Goal: Entertainment & Leisure: Consume media (video, audio)

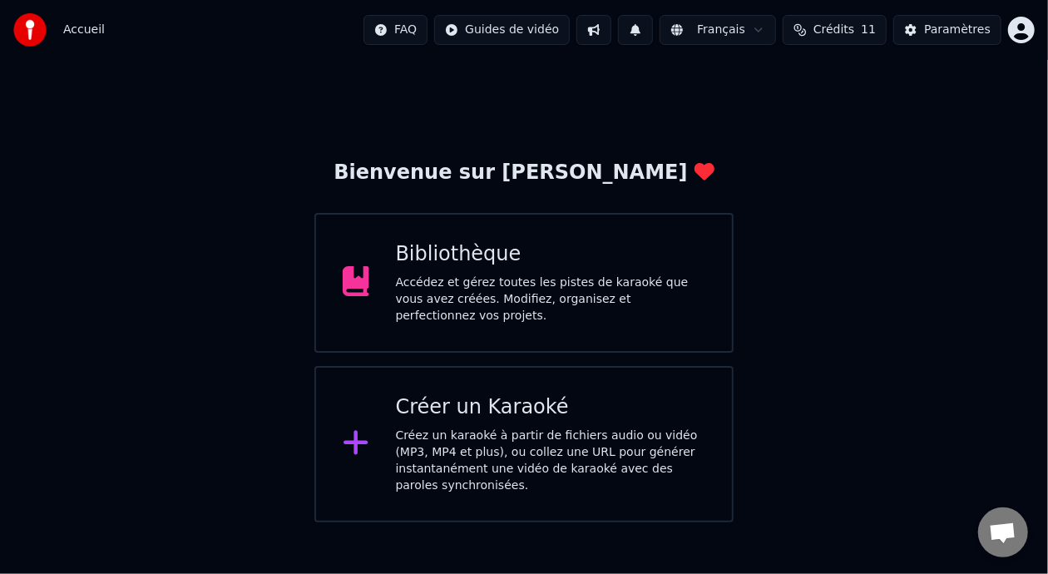
click at [531, 268] on div "Bibliothèque" at bounding box center [551, 254] width 310 height 27
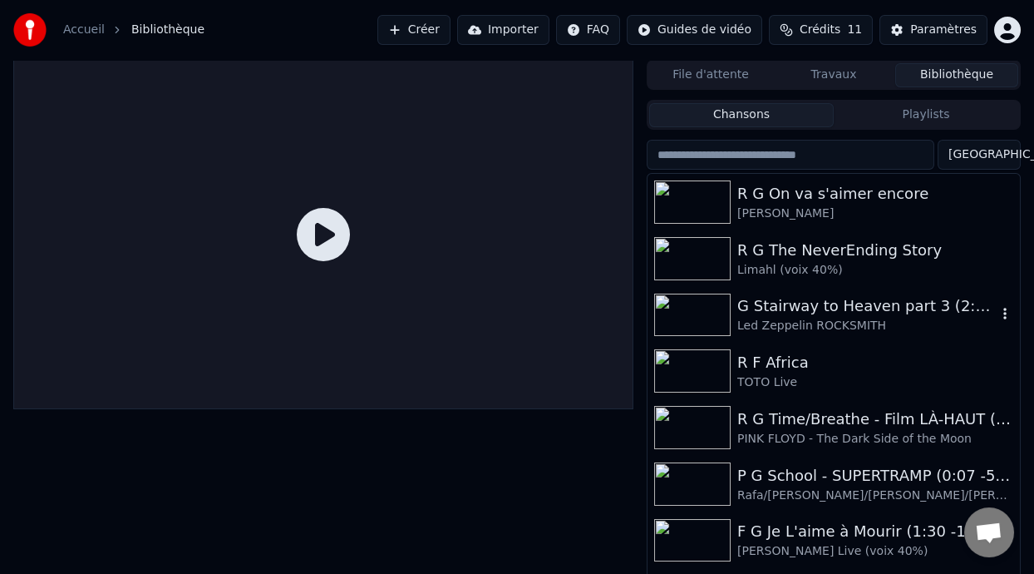
click at [856, 307] on div "G Stairway to Heaven part 3 (2:23 - 5:44) -8%" at bounding box center [866, 305] width 259 height 23
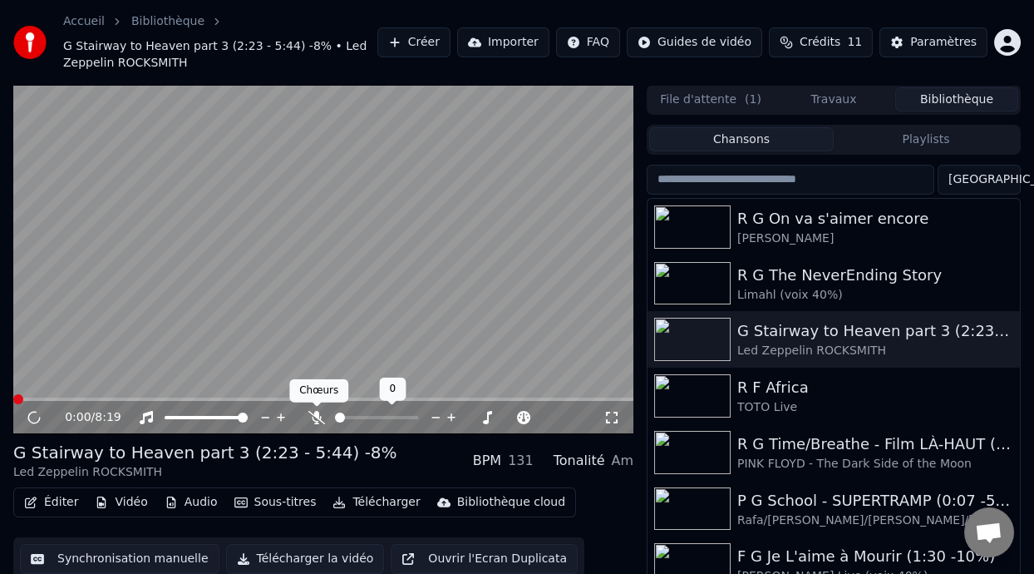
click at [313, 414] on icon at bounding box center [316, 417] width 17 height 13
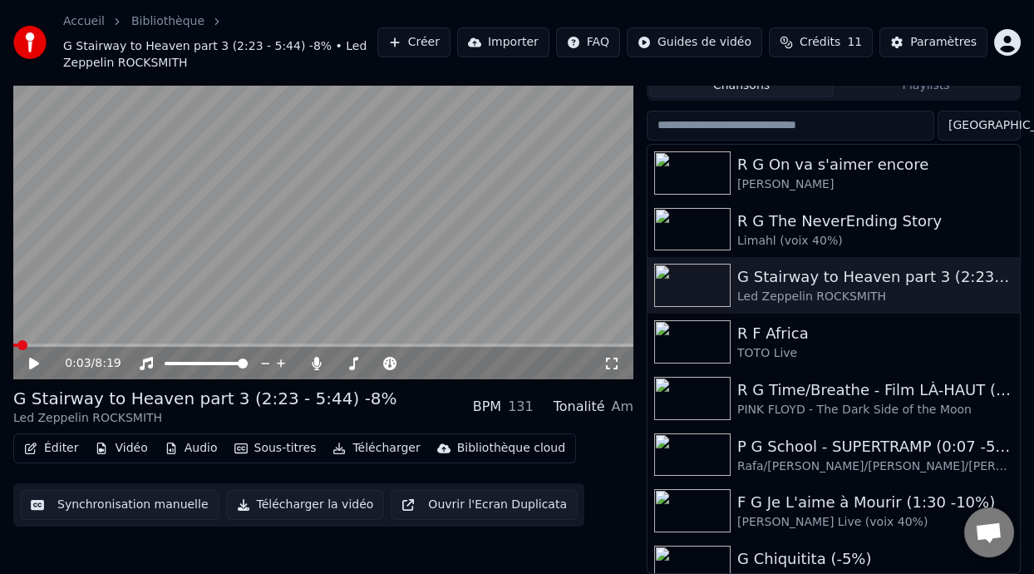
click at [214, 347] on div "0:03 / 8:19" at bounding box center [323, 363] width 620 height 33
click at [228, 338] on video at bounding box center [323, 205] width 620 height 349
click at [228, 347] on div "0:05 / 8:19" at bounding box center [323, 363] width 620 height 33
click at [36, 362] on icon at bounding box center [34, 363] width 8 height 10
click at [31, 363] on icon at bounding box center [34, 363] width 10 height 12
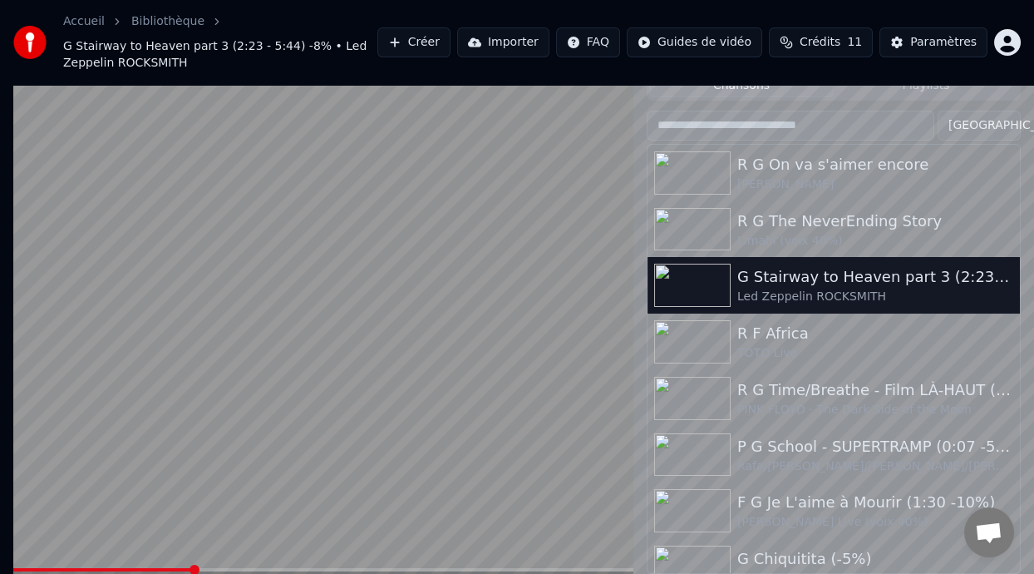
scroll to position [0, 0]
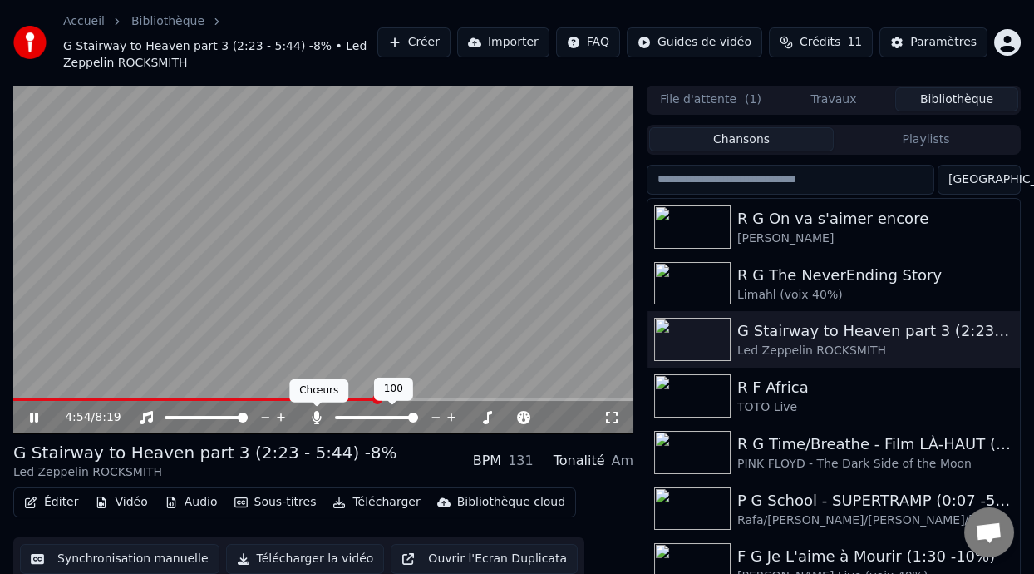
click at [314, 414] on icon at bounding box center [317, 417] width 9 height 13
click at [386, 413] on icon at bounding box center [390, 417] width 17 height 13
click at [435, 414] on div at bounding box center [465, 417] width 134 height 17
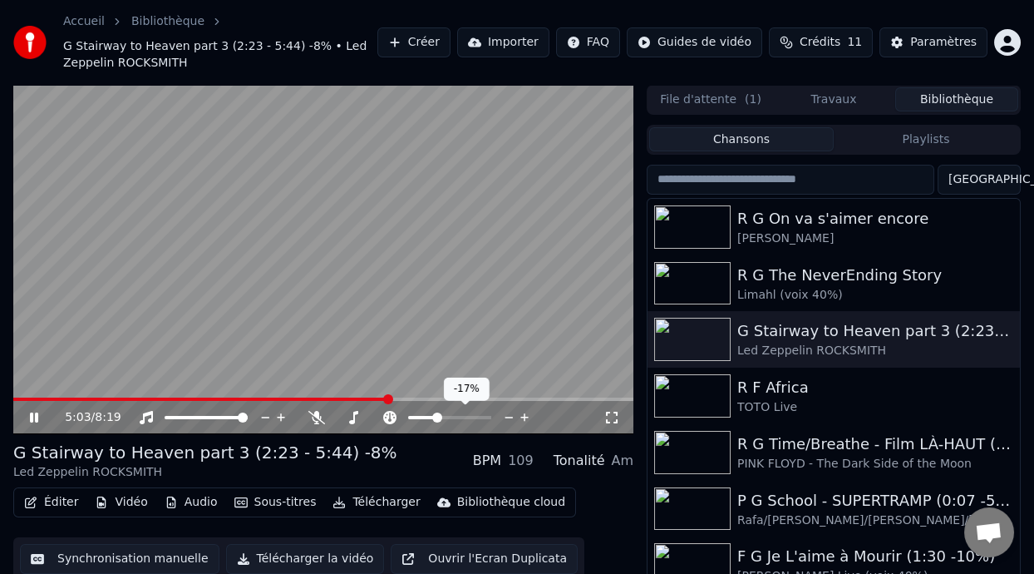
click at [435, 416] on span at bounding box center [421, 417] width 27 height 3
click at [779, 221] on div "R G On va s'aimer encore" at bounding box center [866, 218] width 259 height 23
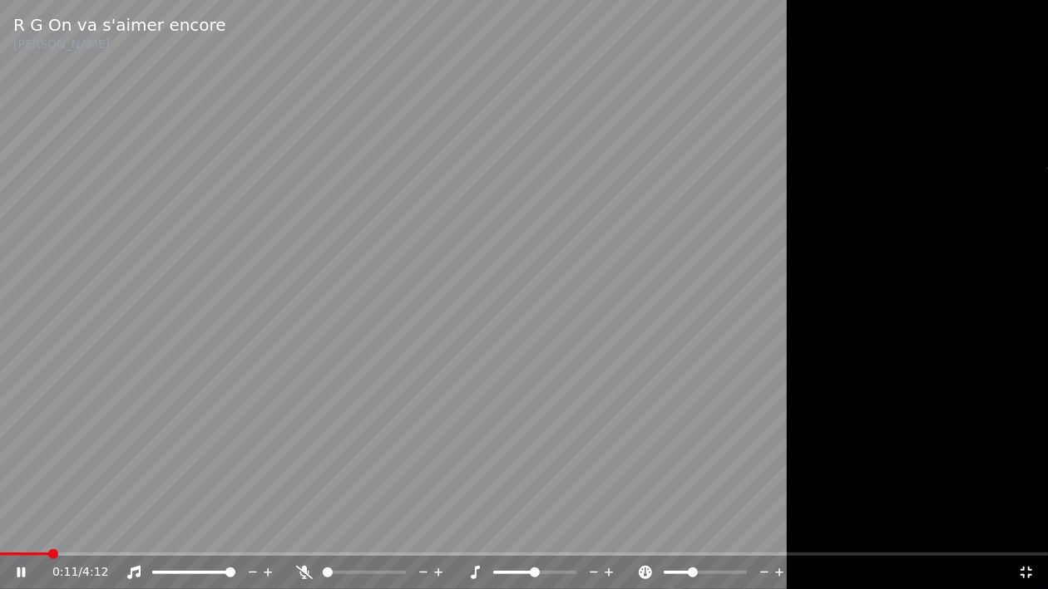
click at [638, 569] on icon at bounding box center [645, 572] width 17 height 13
click at [303, 571] on icon at bounding box center [304, 572] width 17 height 13
click at [6, 550] on video at bounding box center [524, 294] width 1048 height 589
click at [11, 554] on span at bounding box center [6, 554] width 12 height 3
click at [21, 573] on icon at bounding box center [21, 573] width 10 height 12
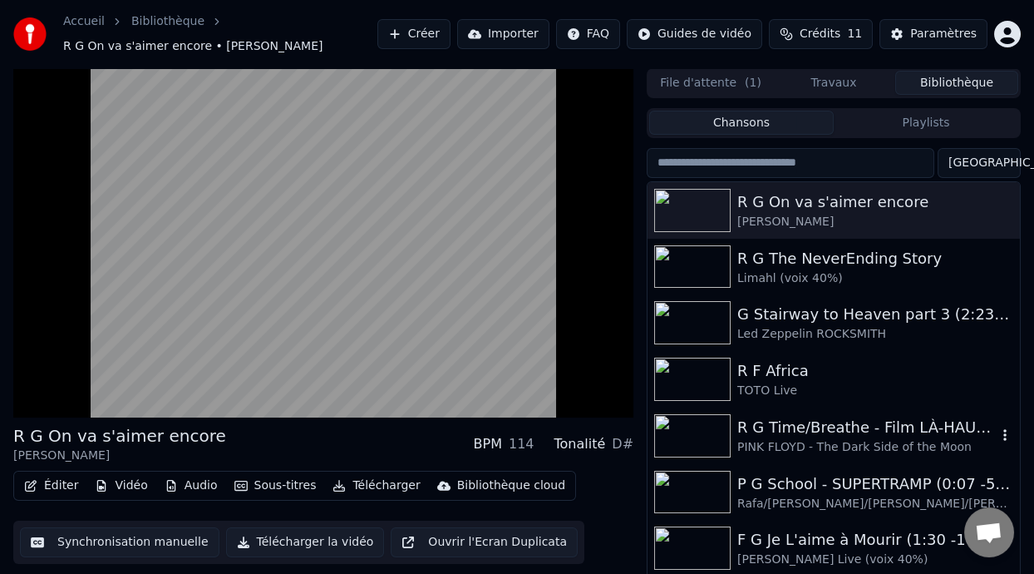
click at [819, 439] on div "PINK FLOYD - The Dark Side of the Moon" at bounding box center [866, 447] width 259 height 17
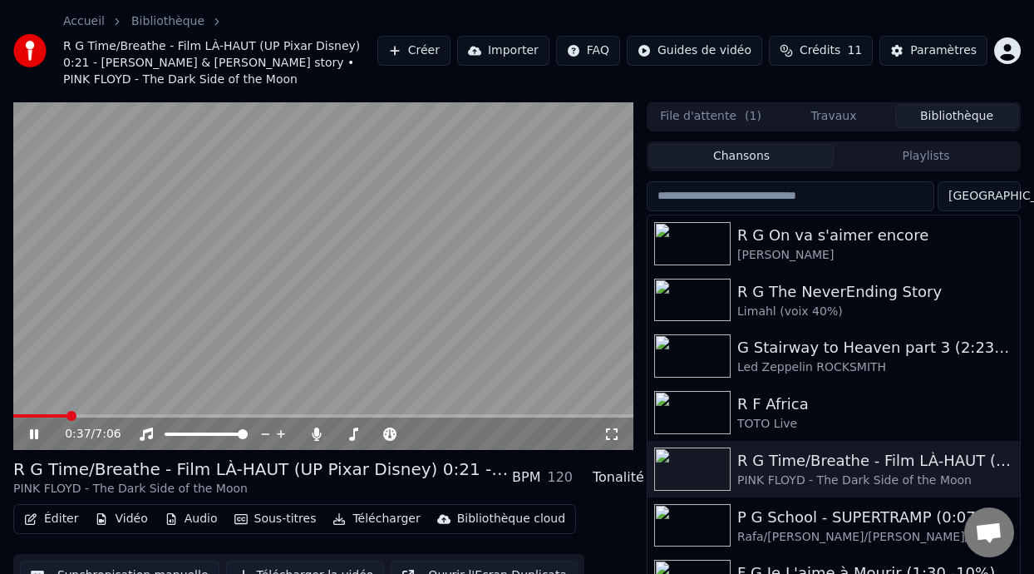
click at [613, 427] on icon at bounding box center [612, 433] width 17 height 13
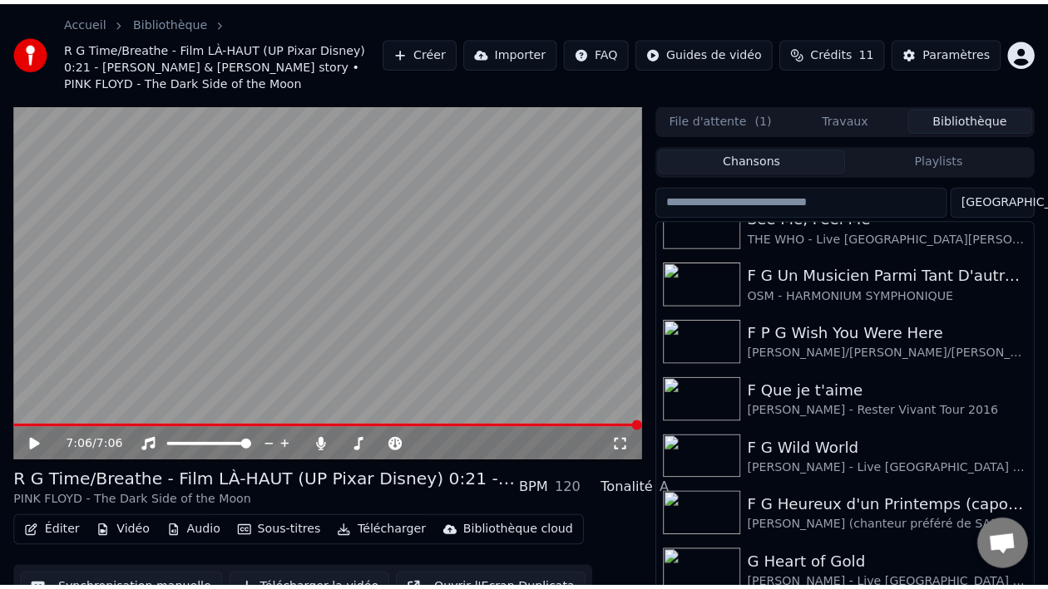
scroll to position [663, 0]
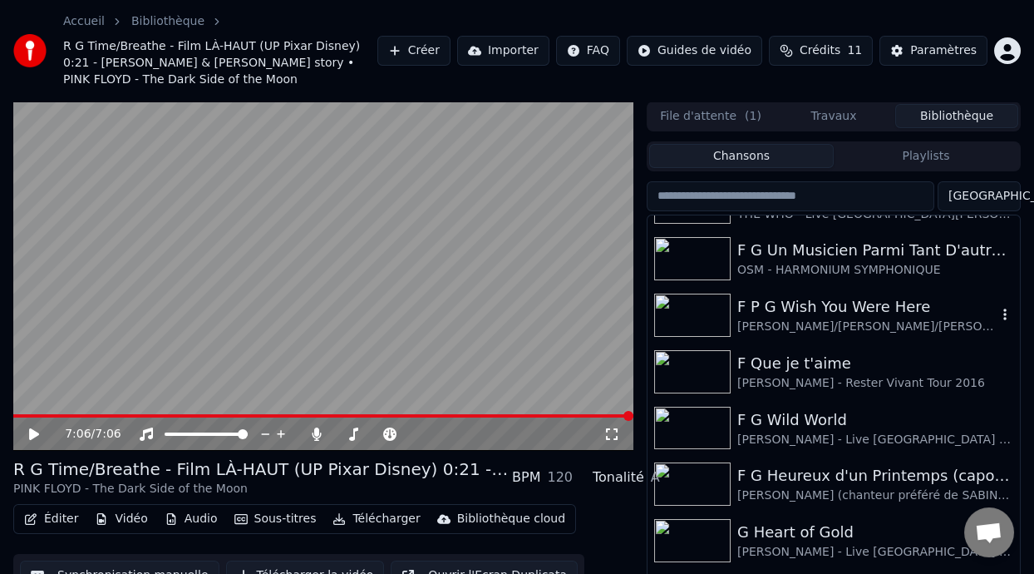
click at [827, 295] on div "F P G Wish You Were Here" at bounding box center [866, 306] width 259 height 23
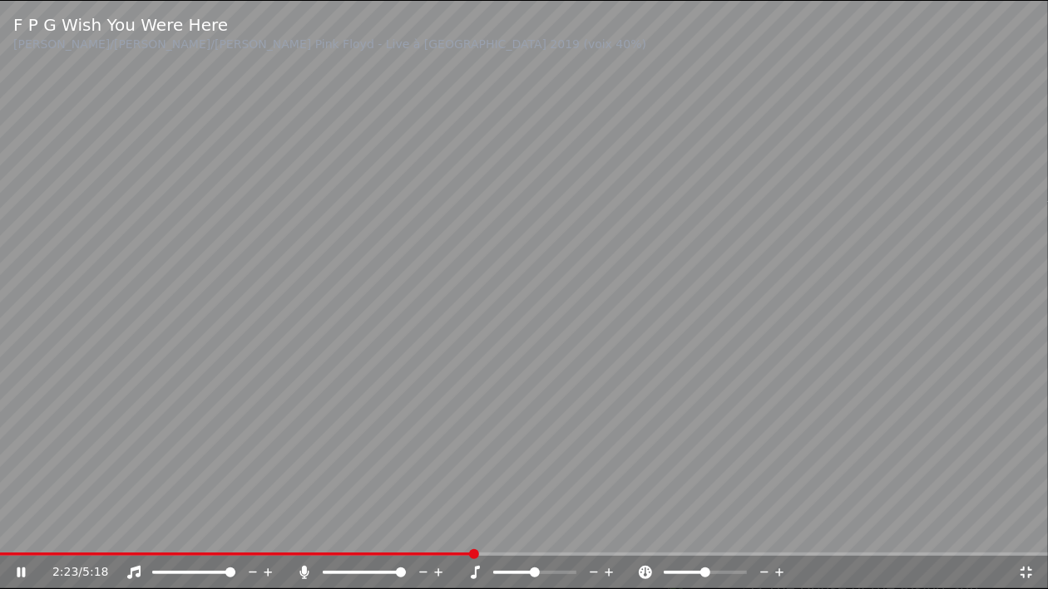
click at [305, 573] on icon at bounding box center [303, 572] width 9 height 13
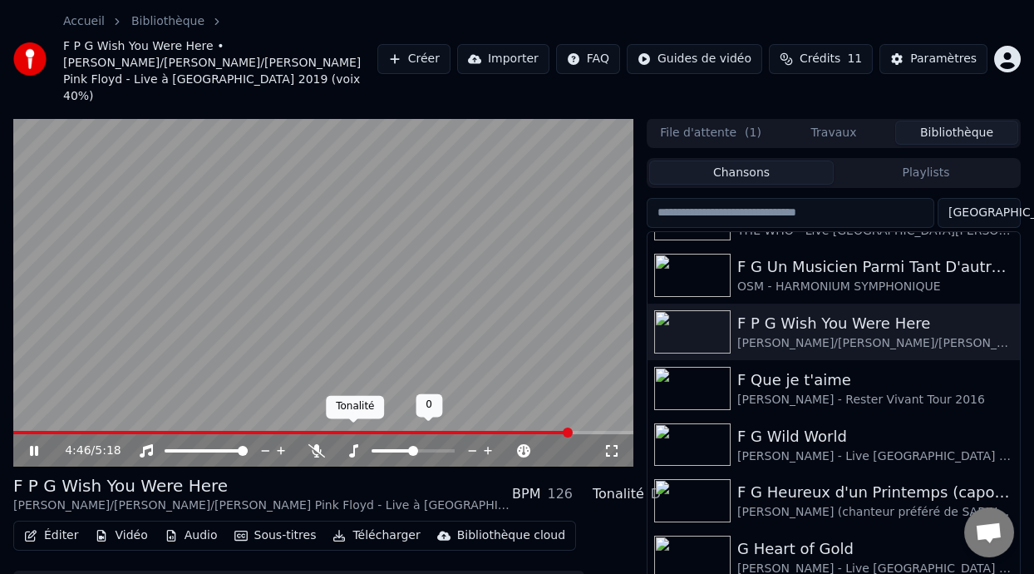
click at [355, 444] on icon at bounding box center [353, 450] width 17 height 13
click at [353, 444] on icon at bounding box center [353, 450] width 9 height 13
click at [316, 444] on icon at bounding box center [316, 450] width 17 height 13
click at [357, 449] on span at bounding box center [376, 450] width 83 height 3
click at [236, 414] on div "100 100" at bounding box center [223, 404] width 39 height 23
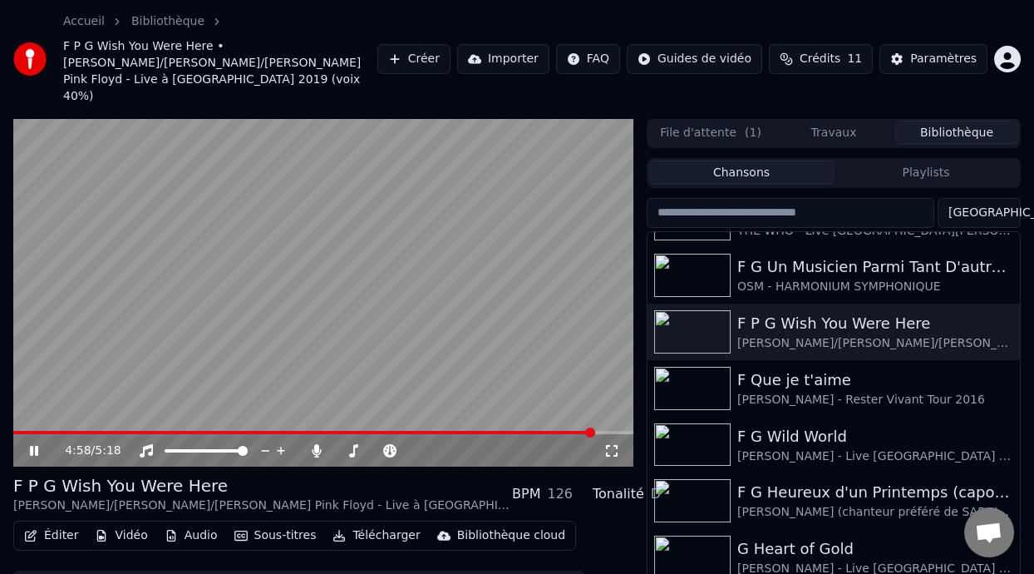
click at [251, 434] on div "4:58 / 5:18" at bounding box center [323, 450] width 620 height 33
click at [254, 431] on span at bounding box center [134, 432] width 242 height 3
click at [832, 260] on div "F G Un Musicien Parmi Tant D'autres (-5% choeurs 40%)" at bounding box center [866, 266] width 259 height 23
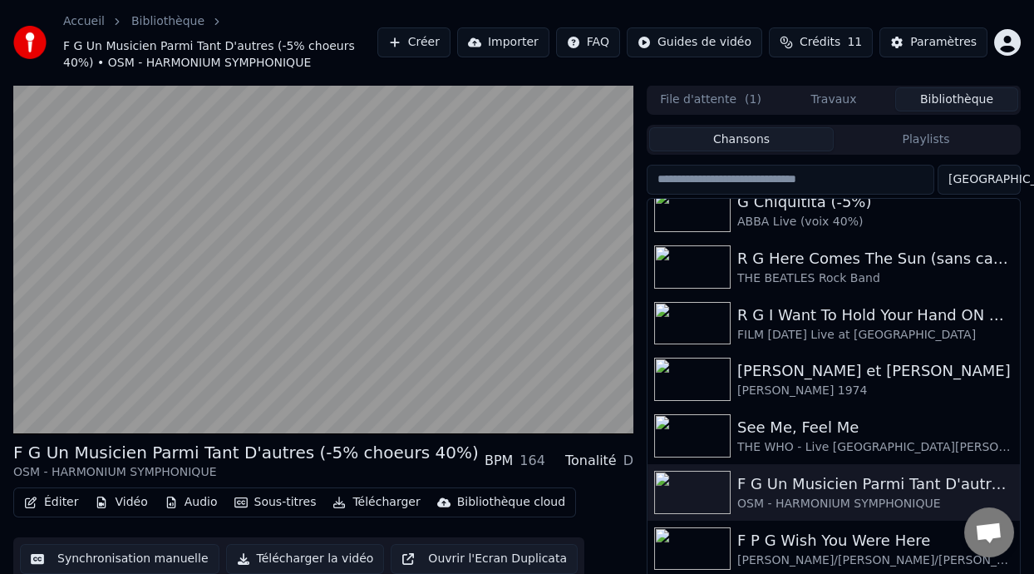
scroll to position [421, 0]
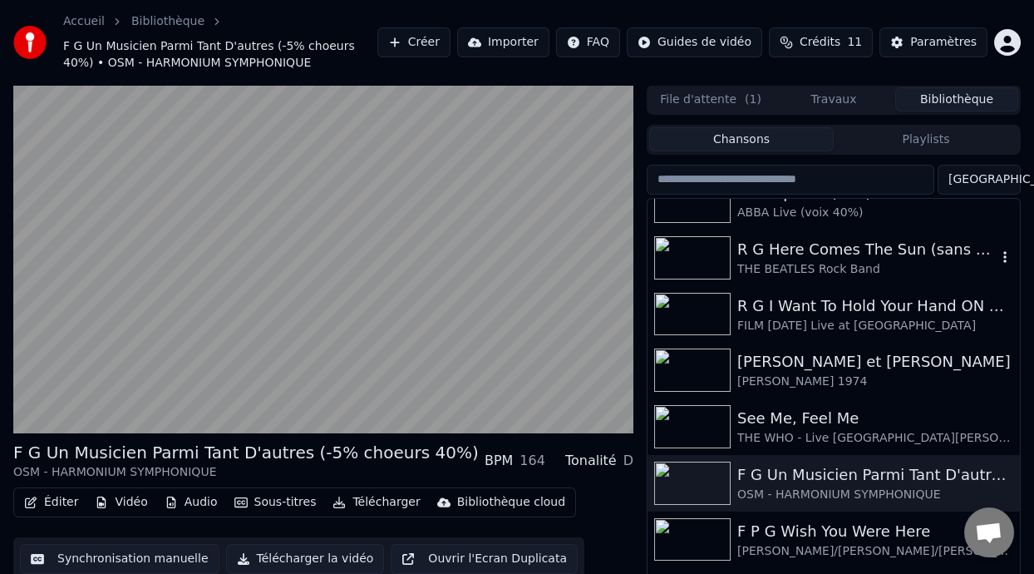
click at [786, 247] on div "R G Here Comes The Sun (sans capo)" at bounding box center [866, 249] width 259 height 23
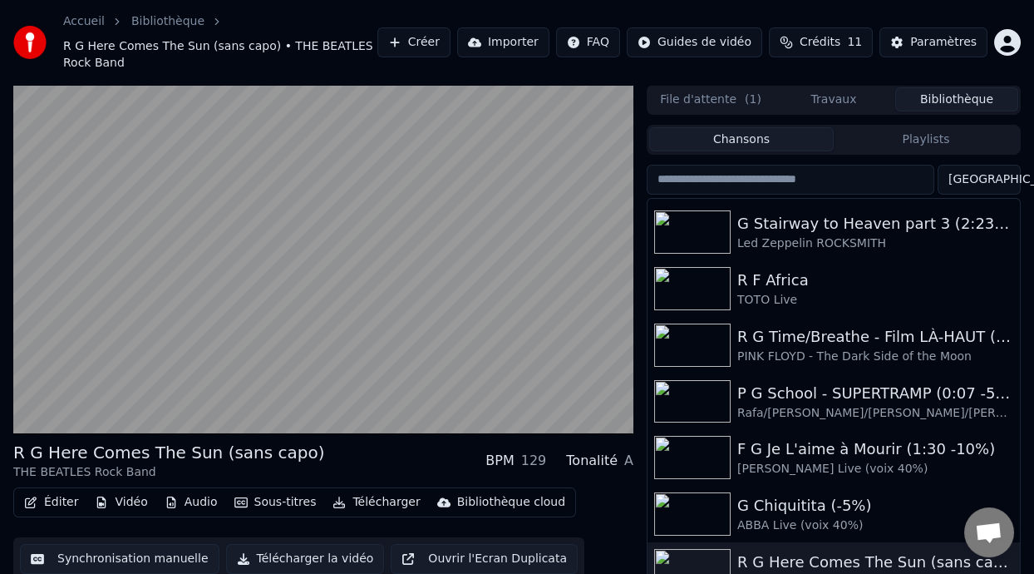
scroll to position [200, 0]
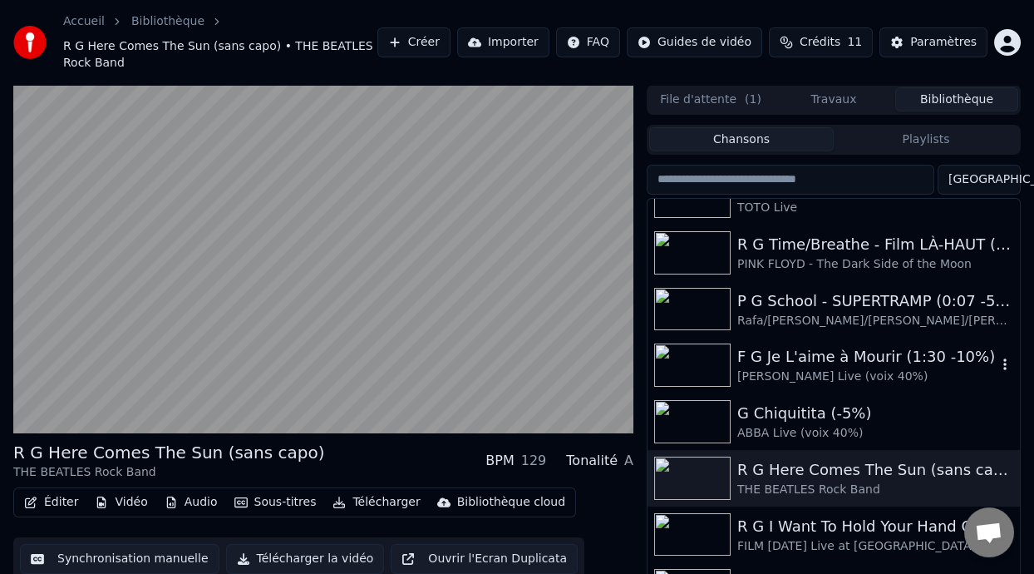
click at [806, 362] on div "F G Je L'aime à Mourir (1:30 -10%)" at bounding box center [866, 356] width 259 height 23
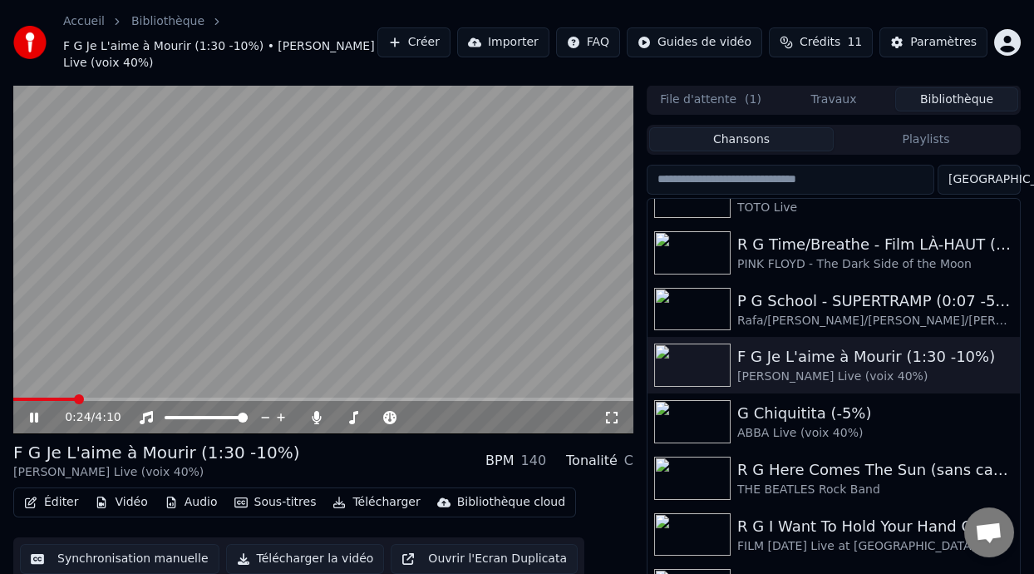
click at [609, 416] on icon at bounding box center [612, 417] width 17 height 13
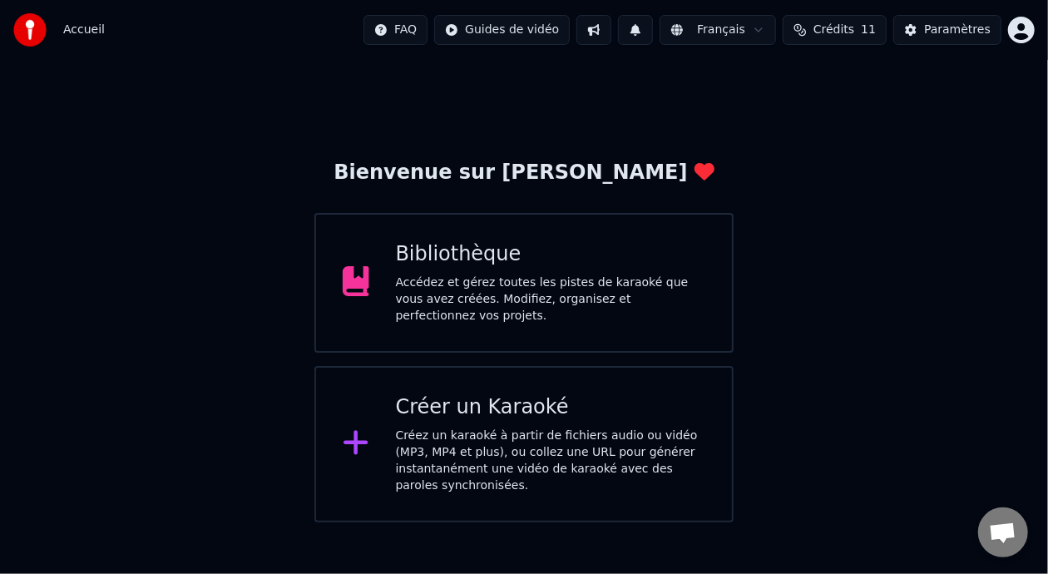
click at [553, 274] on div "Bibliothèque Accédez et gérez toutes les pistes de karaoké que vous avez créées…" at bounding box center [551, 282] width 310 height 83
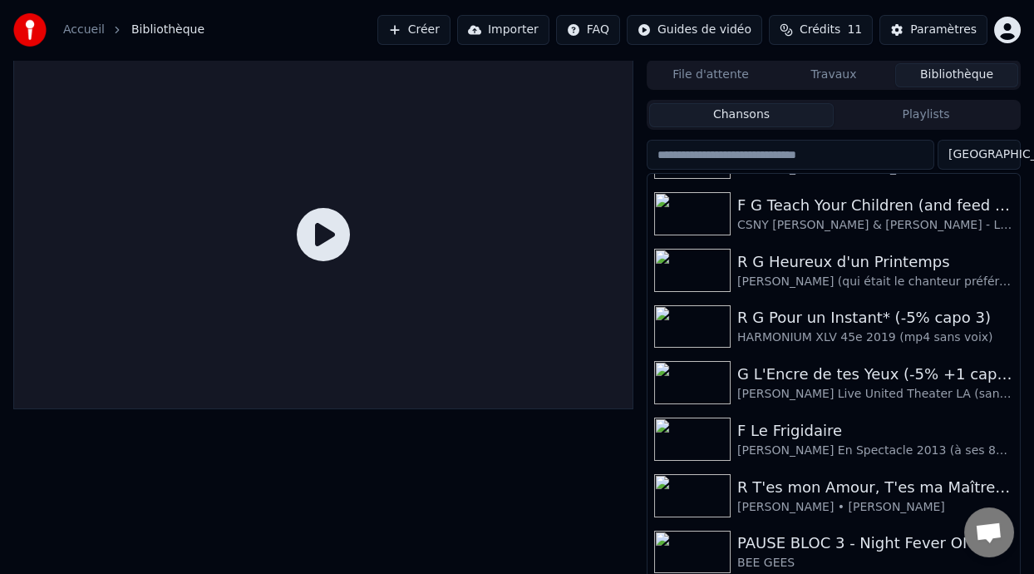
scroll to position [1447, 0]
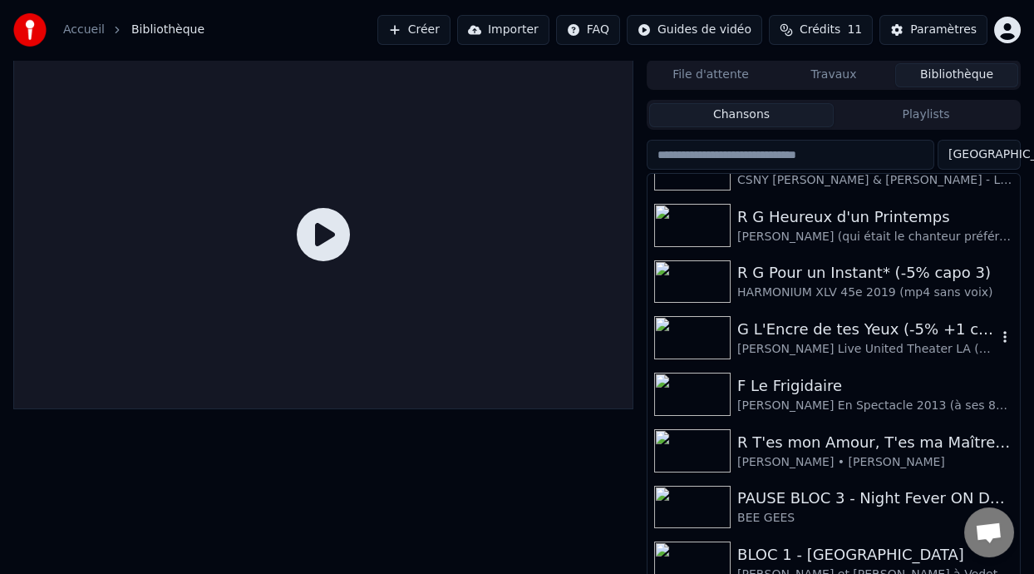
click at [841, 333] on div "G L'Encre de tes Yeux (-5% +1 capo 3)" at bounding box center [866, 329] width 259 height 23
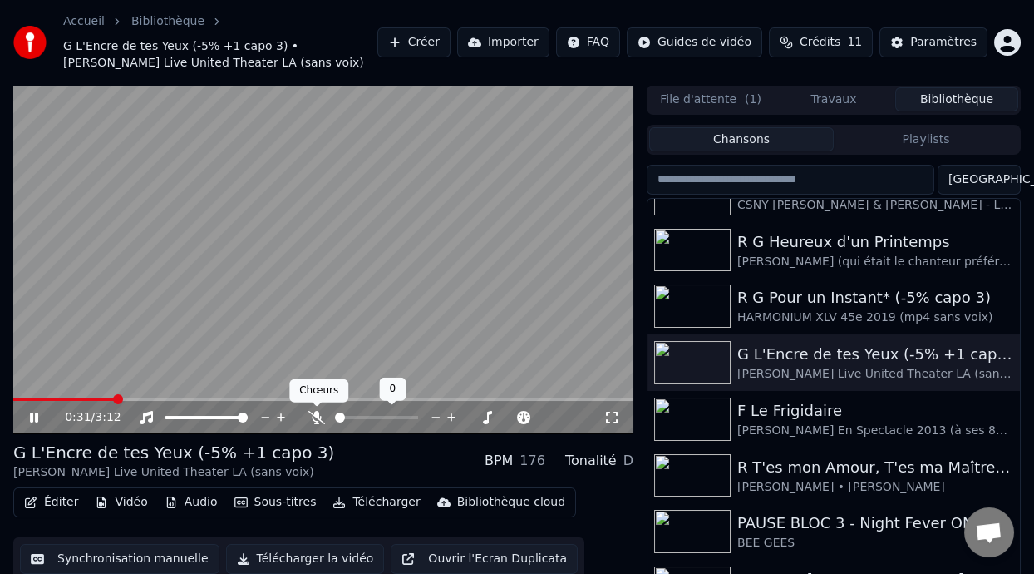
click at [315, 421] on icon at bounding box center [316, 417] width 17 height 13
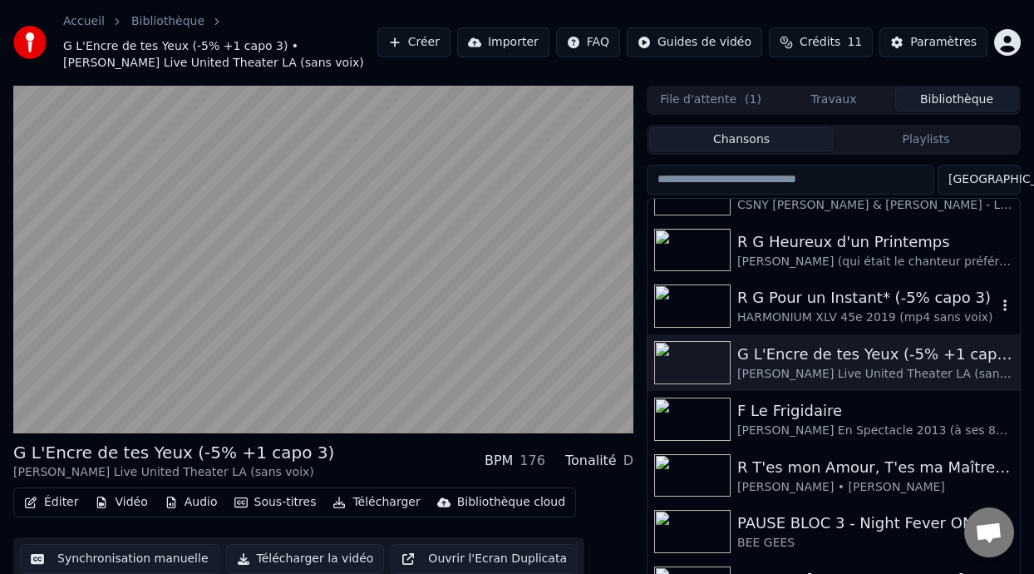
click at [817, 305] on div "R G Pour un Instant* (-5% capo 3)" at bounding box center [866, 297] width 259 height 23
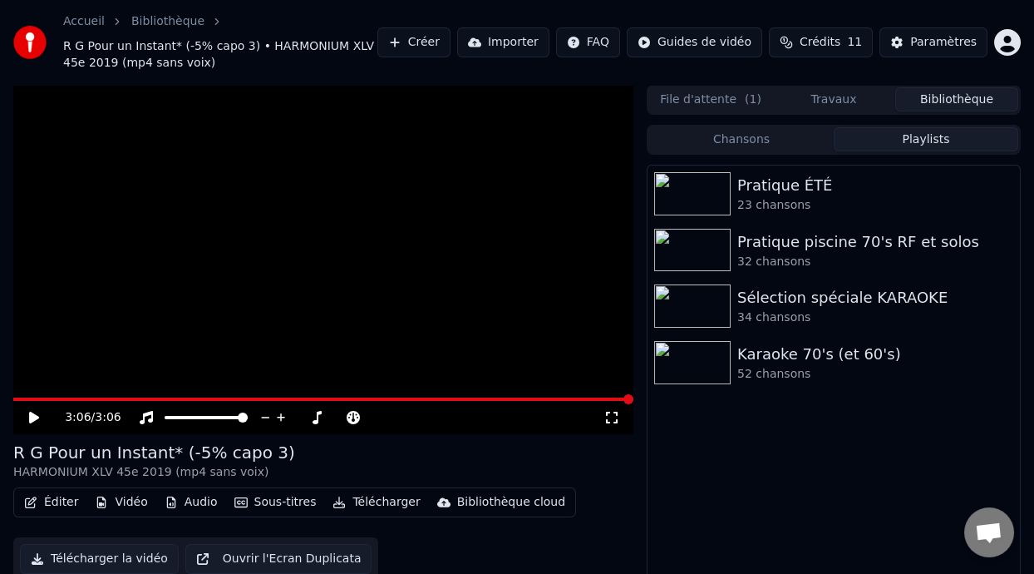
click at [916, 145] on button "Playlists" at bounding box center [926, 139] width 185 height 24
click at [796, 193] on div "Pratique ÉTÉ" at bounding box center [866, 185] width 259 height 23
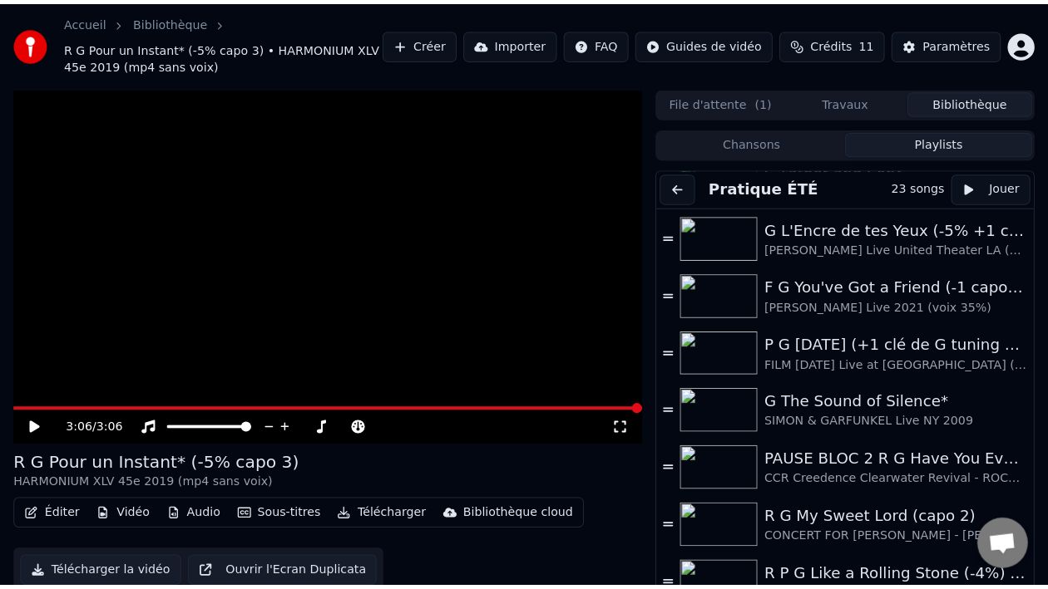
scroll to position [875, 0]
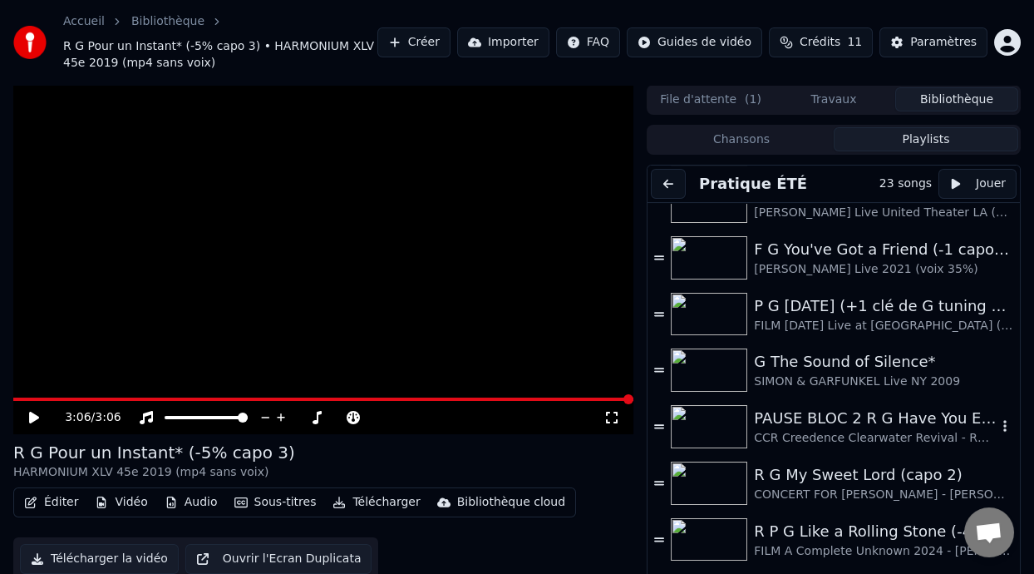
click at [840, 424] on div "PAUSE BLOC 2 R G Have You Ever Seen the Rain ON DANSE" at bounding box center [875, 418] width 243 height 23
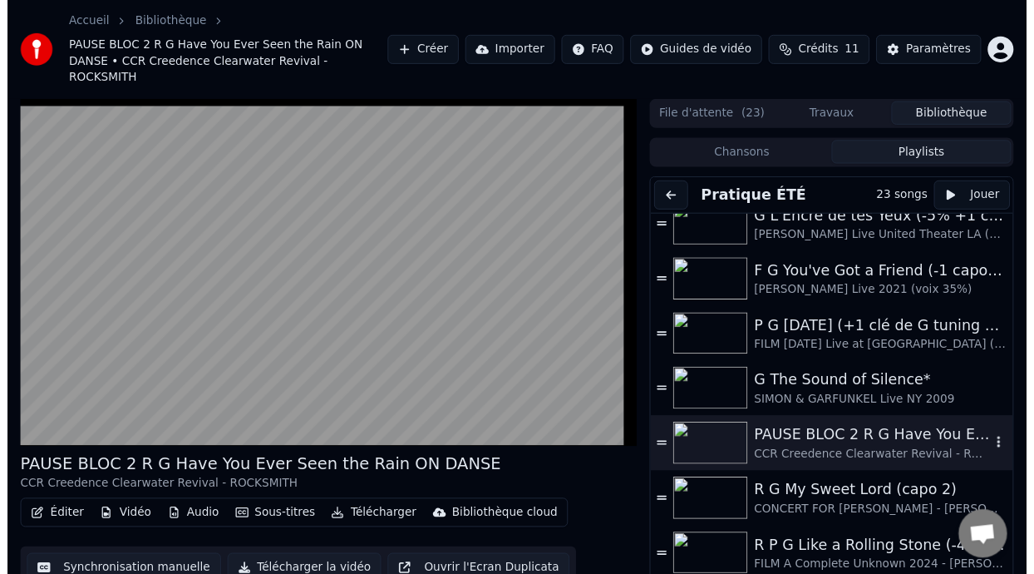
scroll to position [862, 0]
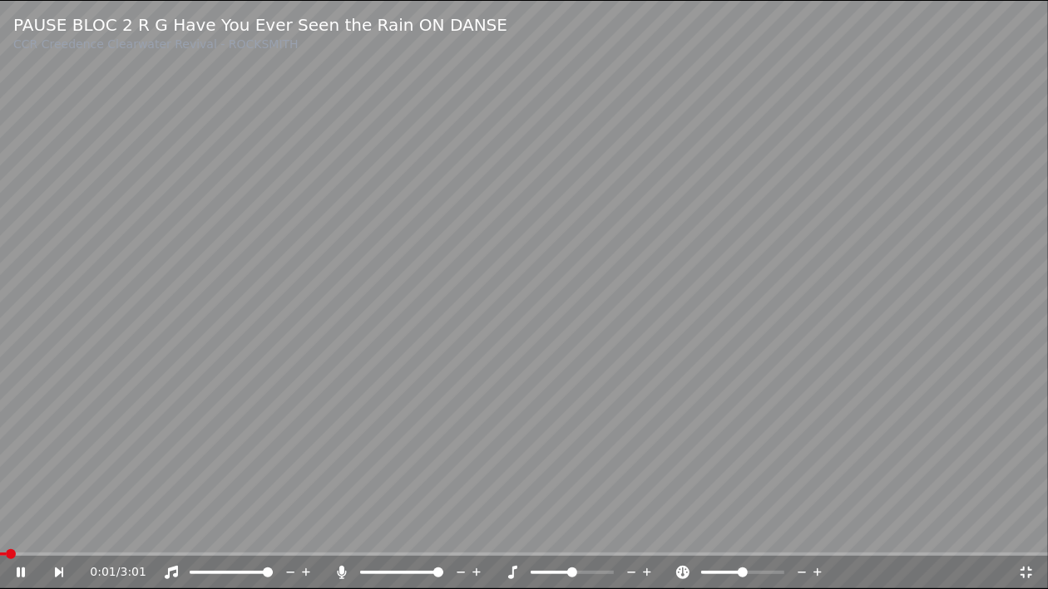
click at [6, 555] on span at bounding box center [3, 554] width 6 height 3
